Goal: Find specific page/section: Find specific page/section

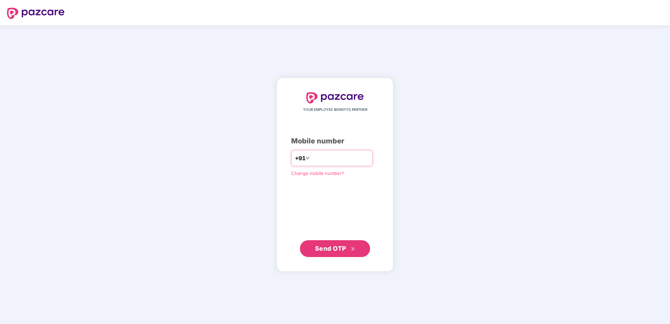
click at [336, 153] on input "number" at bounding box center [340, 158] width 58 height 11
type input "**********"
click at [329, 251] on span "Send OTP" at bounding box center [330, 247] width 31 height 7
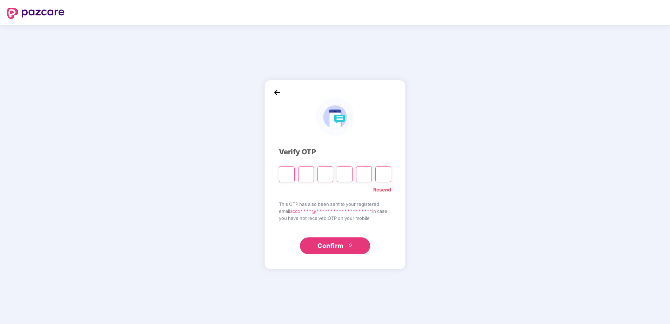
type input "*"
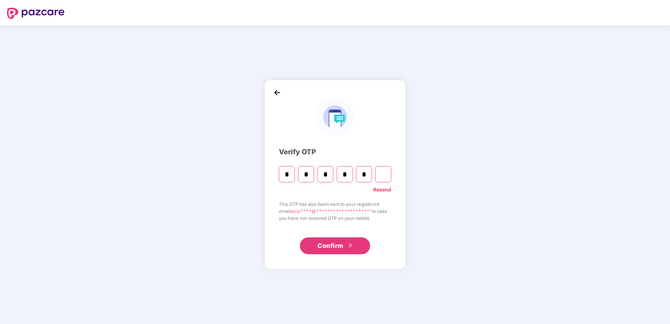
type input "*"
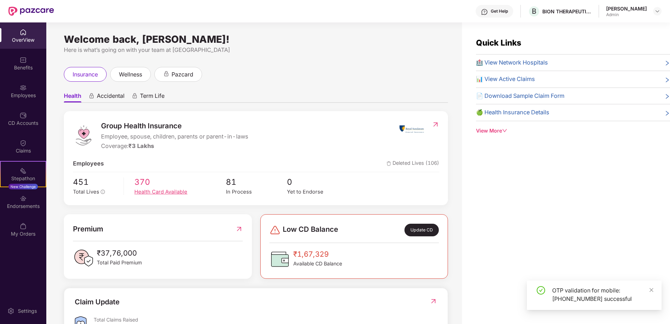
click at [181, 192] on div "Health Card Available" at bounding box center [180, 192] width 92 height 8
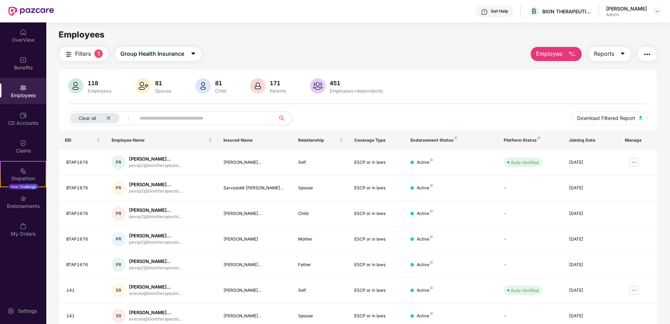
click at [189, 119] on input "text" at bounding box center [203, 118] width 126 height 11
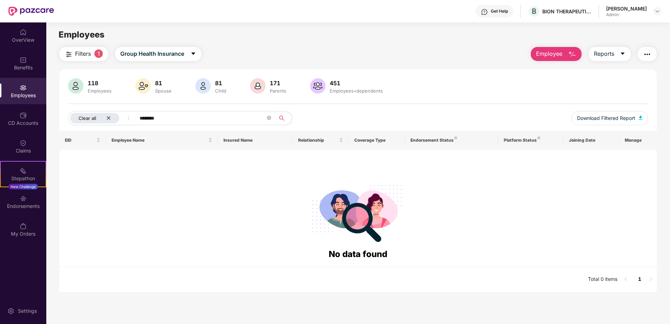
type input "********"
click at [113, 120] on div "Clear all" at bounding box center [94, 118] width 49 height 11
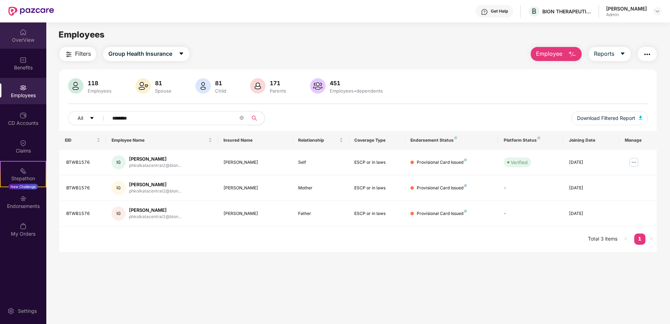
click at [18, 35] on div "OverView" at bounding box center [23, 35] width 46 height 26
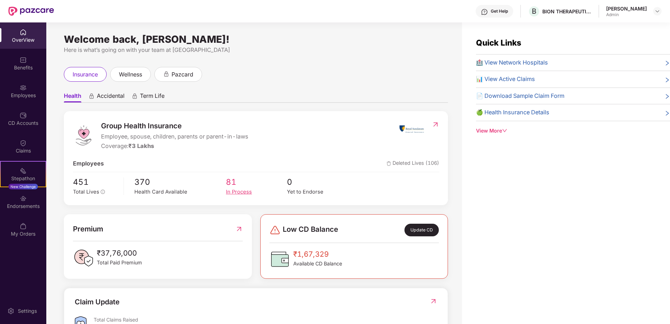
click at [248, 191] on div "In Process" at bounding box center [256, 192] width 61 height 8
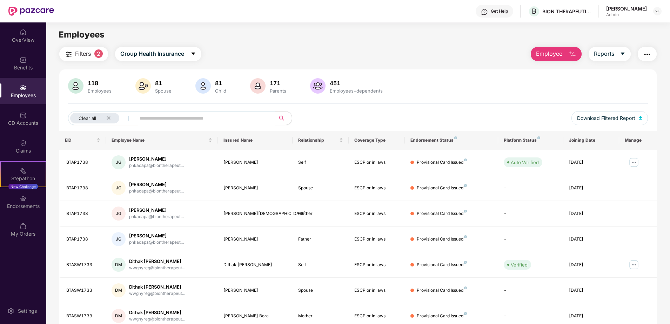
click at [163, 122] on input "text" at bounding box center [203, 118] width 126 height 11
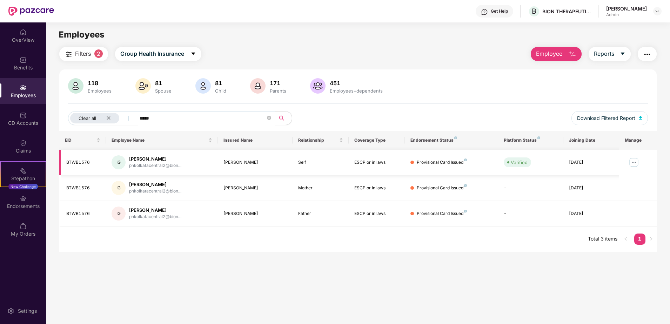
type input "*****"
click at [632, 161] on img at bounding box center [633, 162] width 11 height 11
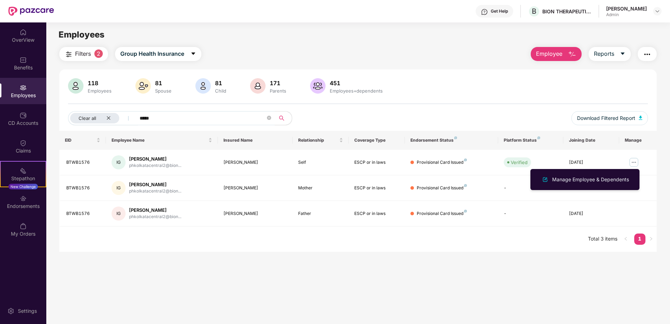
click at [467, 258] on main "Employees Filters 2 Group Health Insurance Employee Reports 118 Employees 81 Sp…" at bounding box center [357, 184] width 623 height 324
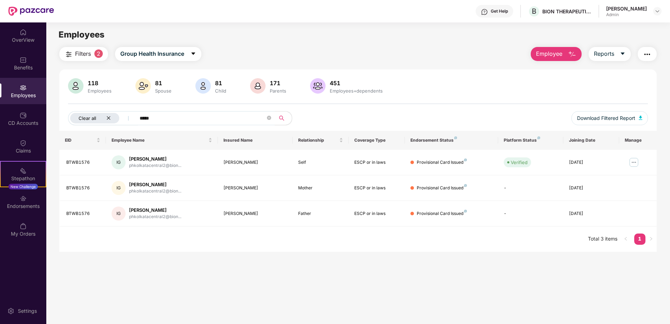
click at [110, 116] on icon "close" at bounding box center [108, 118] width 5 height 5
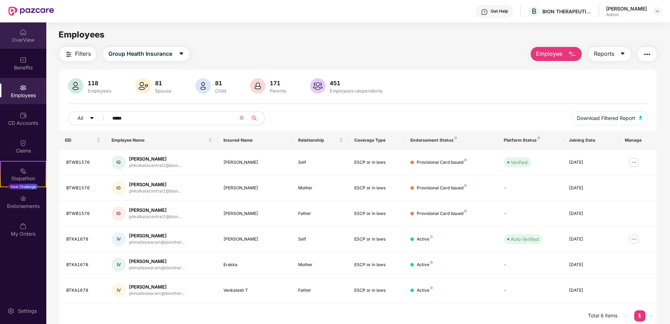
click at [28, 36] on div "OverView" at bounding box center [23, 39] width 46 height 7
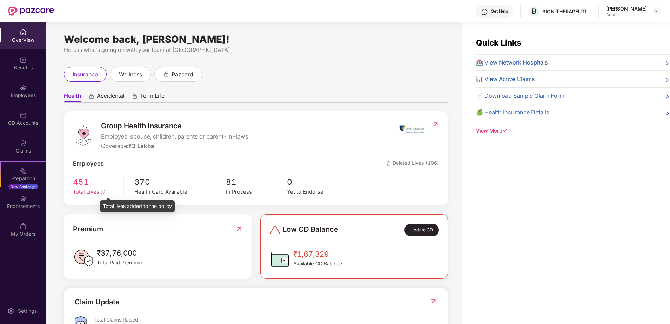
click at [102, 190] on icon "info-circle" at bounding box center [103, 192] width 4 height 4
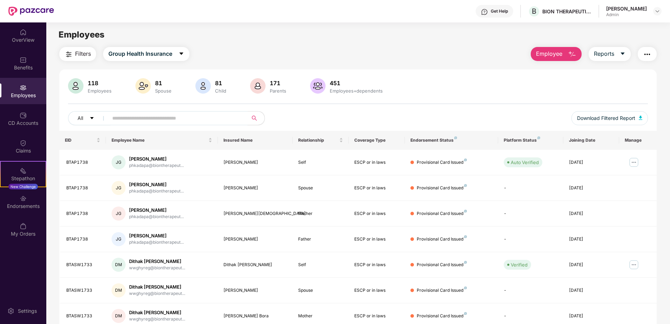
click at [164, 116] on input "text" at bounding box center [175, 118] width 126 height 11
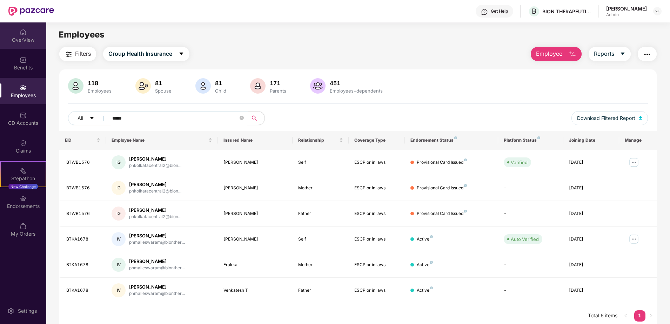
type input "*****"
click at [26, 29] on img at bounding box center [23, 32] width 7 height 7
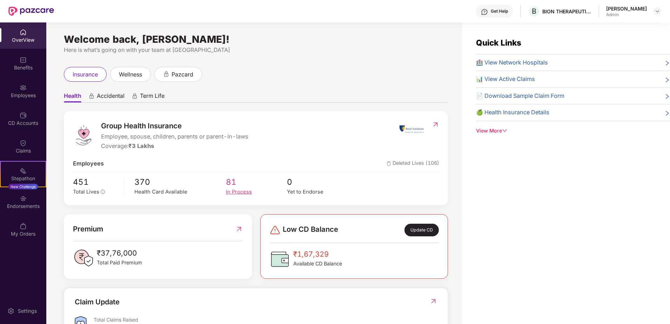
click at [246, 194] on div "In Process" at bounding box center [256, 192] width 61 height 8
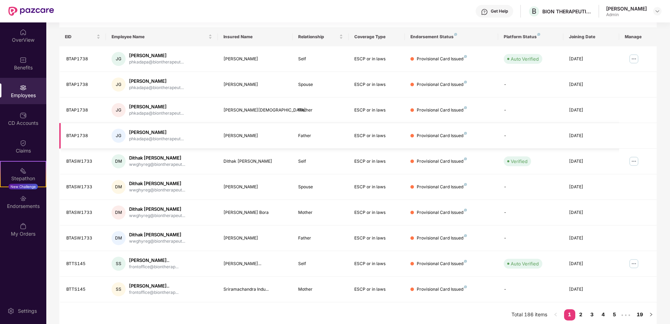
scroll to position [107, 0]
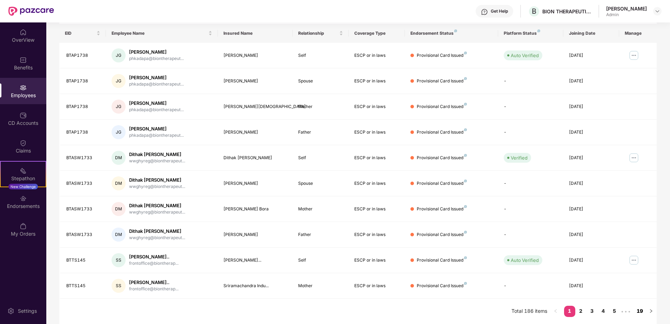
click at [640, 308] on link "19" at bounding box center [639, 311] width 11 height 11
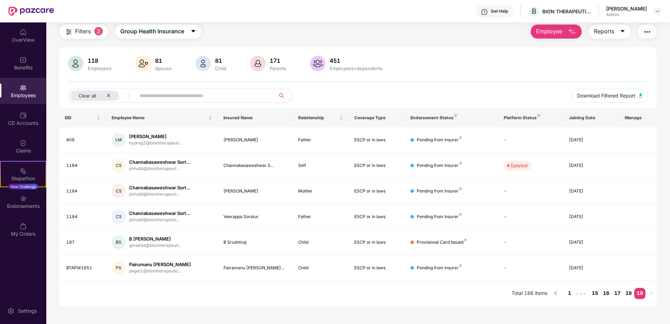
scroll to position [22, 0]
click at [630, 296] on link "18" at bounding box center [628, 293] width 11 height 11
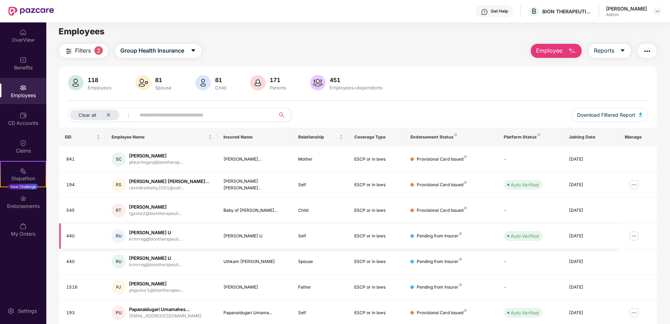
scroll to position [0, 0]
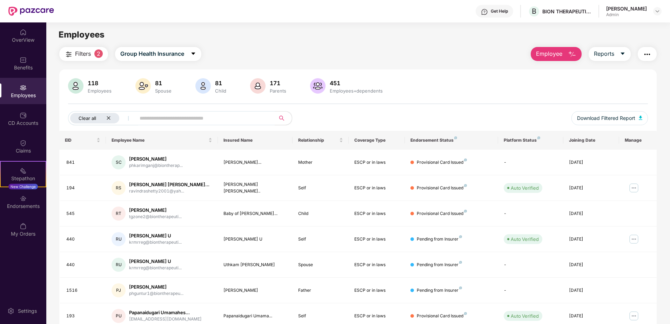
click at [108, 120] on icon "close" at bounding box center [108, 118] width 5 height 5
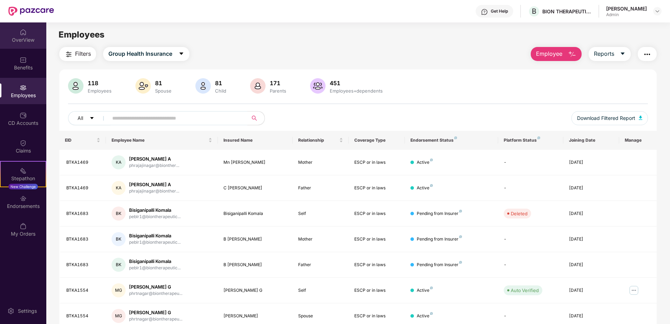
click at [30, 30] on div "OverView" at bounding box center [23, 35] width 46 height 26
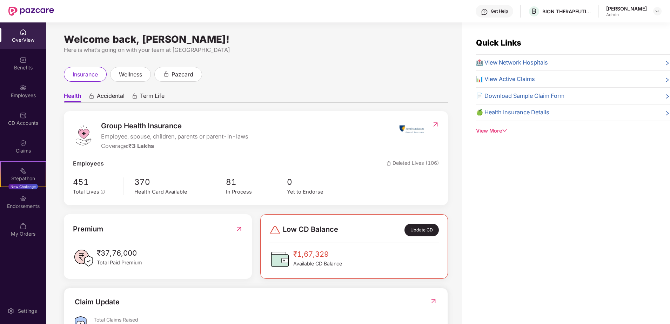
click at [12, 34] on div "OverView" at bounding box center [23, 35] width 46 height 26
